Goal: Task Accomplishment & Management: Manage account settings

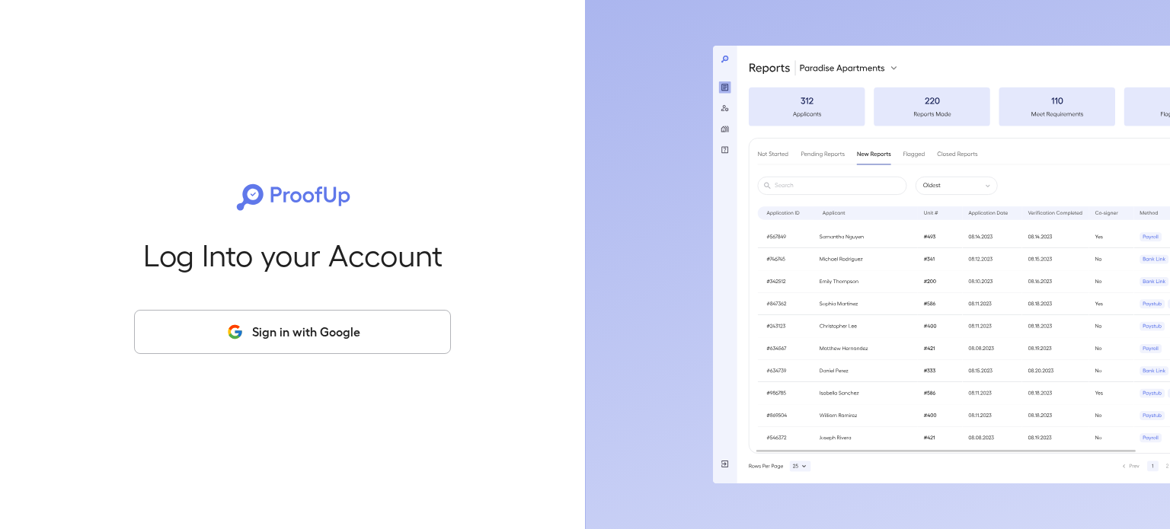
drag, startPoint x: 323, startPoint y: 311, endPoint x: 323, endPoint y: 324, distance: 12.2
click at [323, 318] on button "Sign in with Google" at bounding box center [292, 332] width 317 height 44
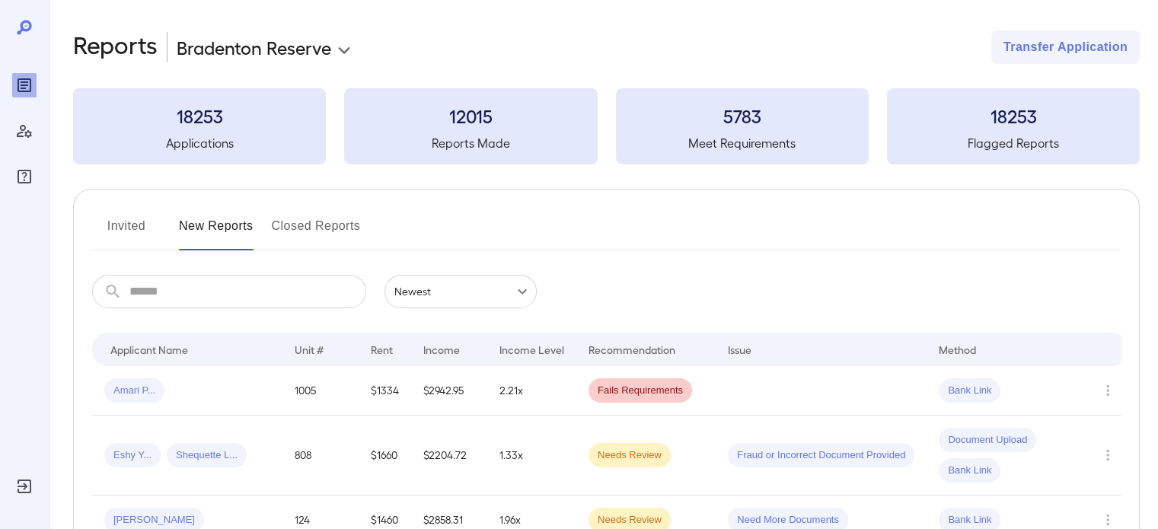
click at [134, 226] on button "Invited" at bounding box center [126, 232] width 69 height 37
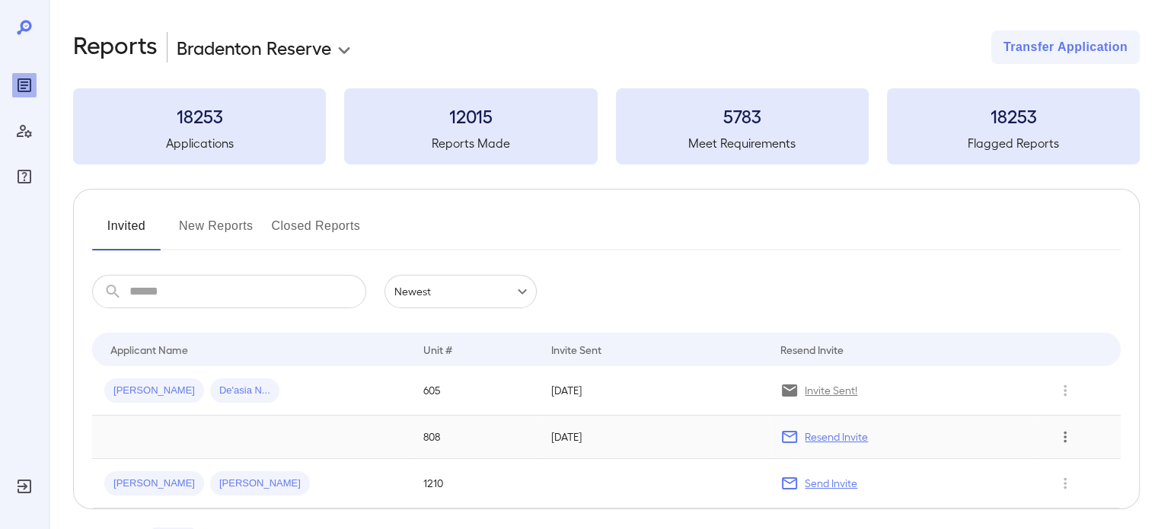
click at [1063, 441] on icon "Row Actions" at bounding box center [1065, 437] width 17 height 18
click at [1068, 488] on li "Remove Application" at bounding box center [1097, 492] width 120 height 24
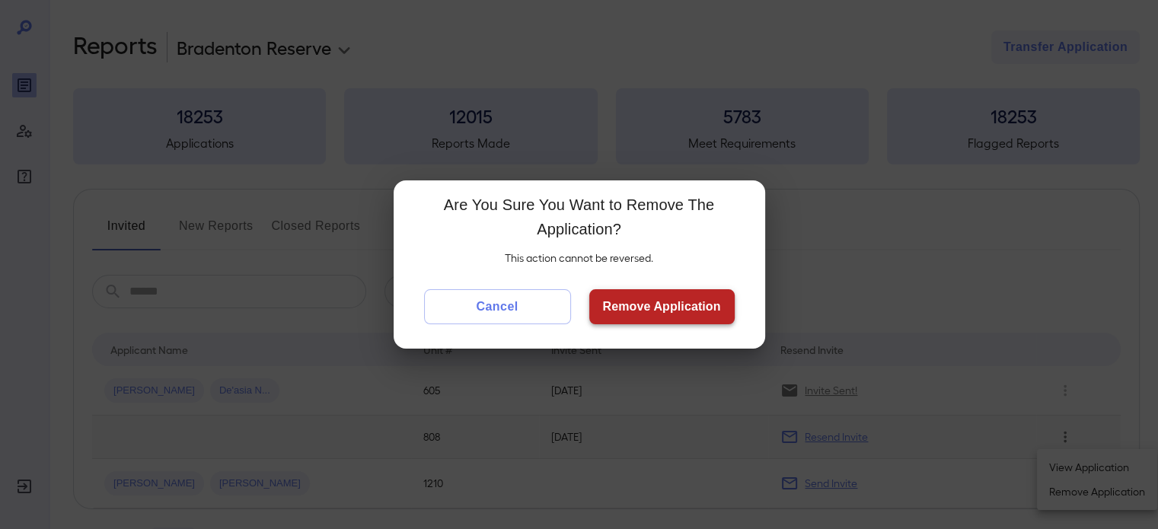
click at [679, 298] on button "Remove Application" at bounding box center [661, 306] width 145 height 35
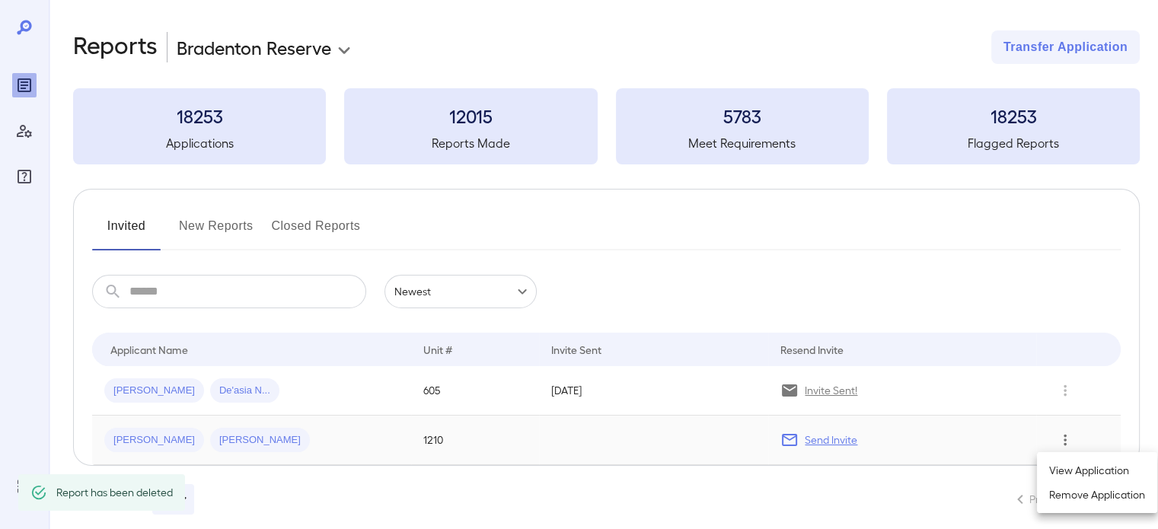
click at [1066, 442] on div at bounding box center [579, 264] width 1158 height 529
click at [1064, 436] on icon "Row Actions" at bounding box center [1065, 440] width 17 height 18
click at [1093, 499] on li "Remove Application" at bounding box center [1097, 495] width 120 height 24
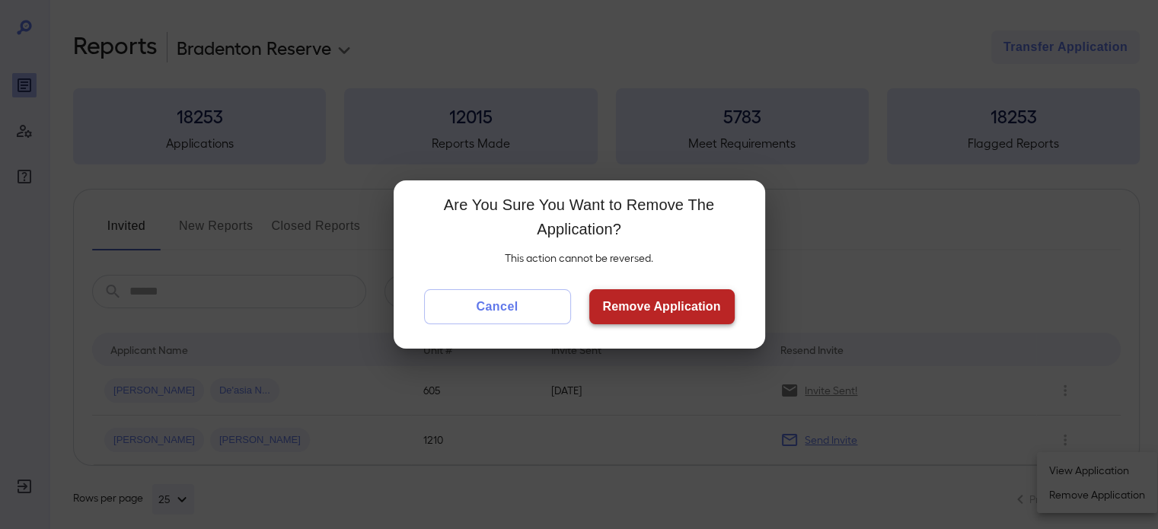
click at [637, 305] on button "Remove Application" at bounding box center [661, 306] width 145 height 35
